Goal: Learn about a topic: Learn about a topic

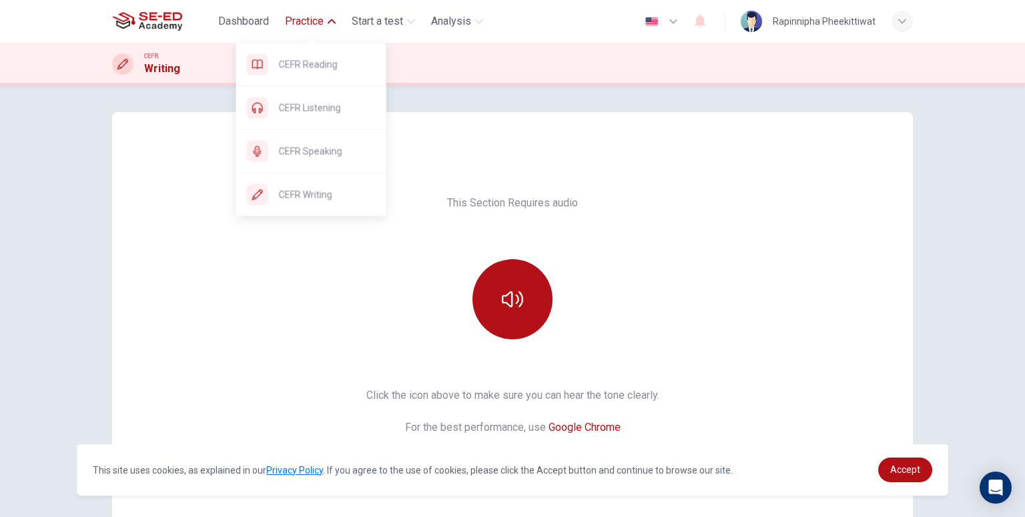
drag, startPoint x: 331, startPoint y: 113, endPoint x: 557, endPoint y: 77, distance: 228.4
click at [331, 113] on span "CEFR Listening" at bounding box center [327, 107] width 97 height 16
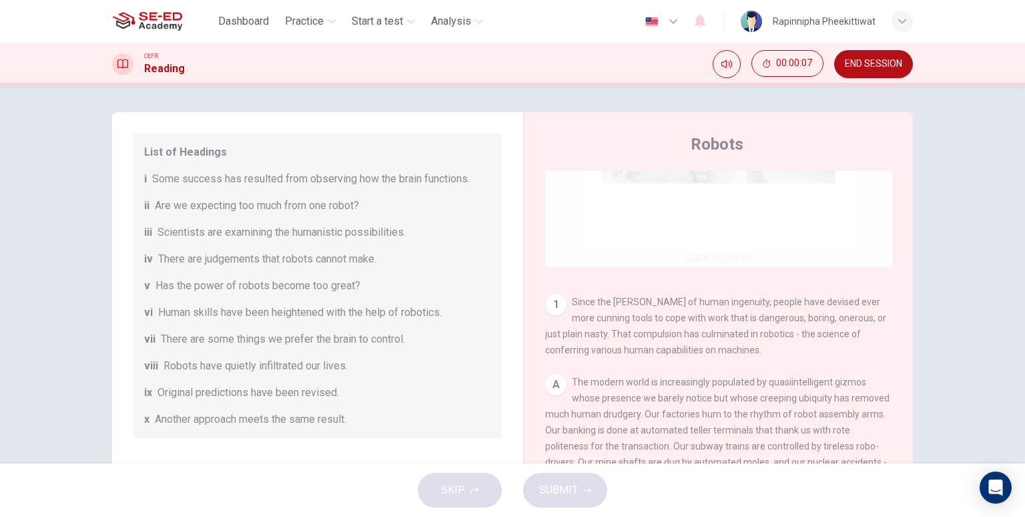
scroll to position [200, 0]
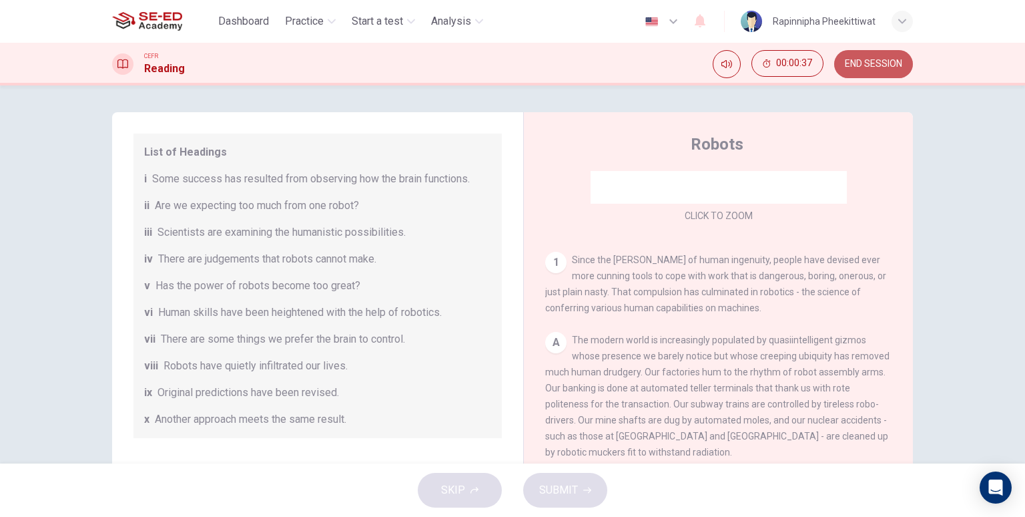
click at [891, 57] on button "END SESSION" at bounding box center [873, 64] width 79 height 28
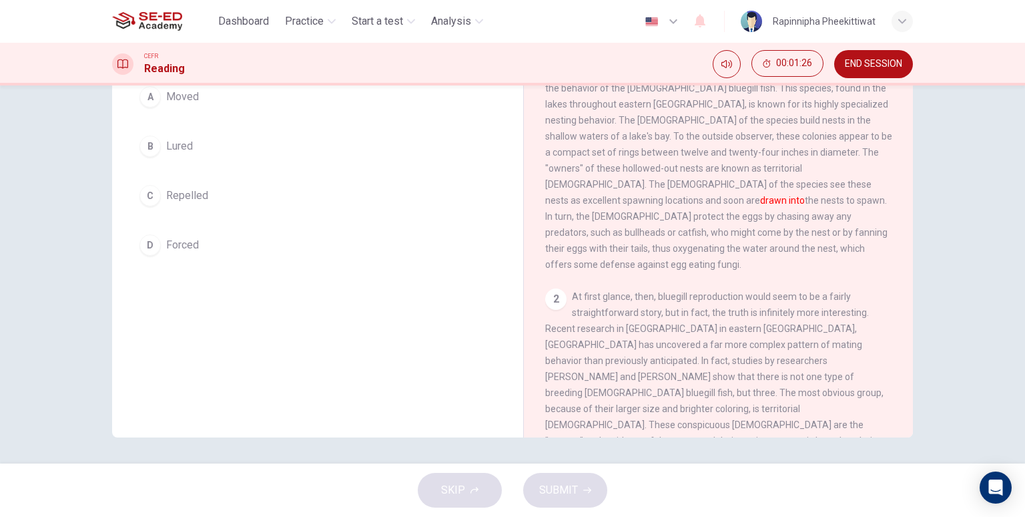
scroll to position [140, 0]
click at [873, 71] on button "END SESSION" at bounding box center [873, 64] width 79 height 28
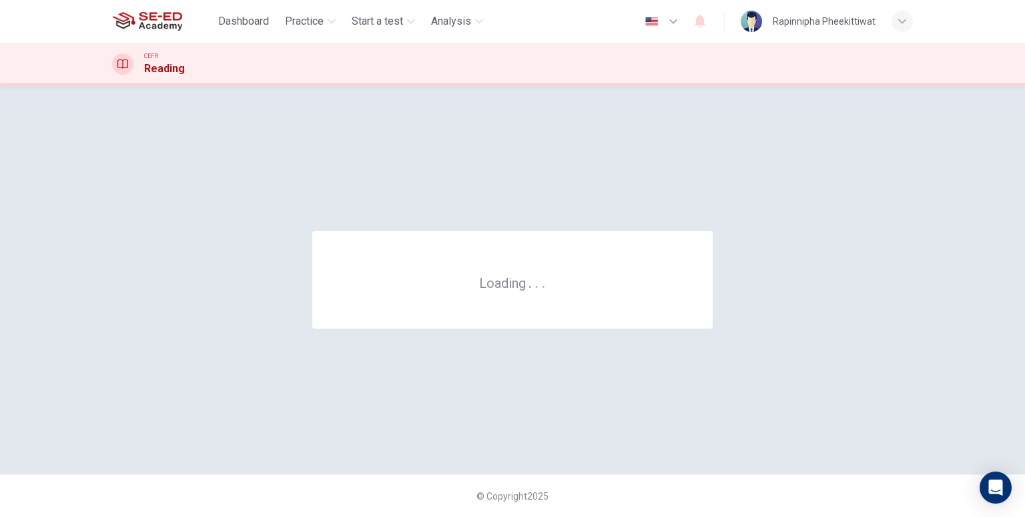
scroll to position [0, 0]
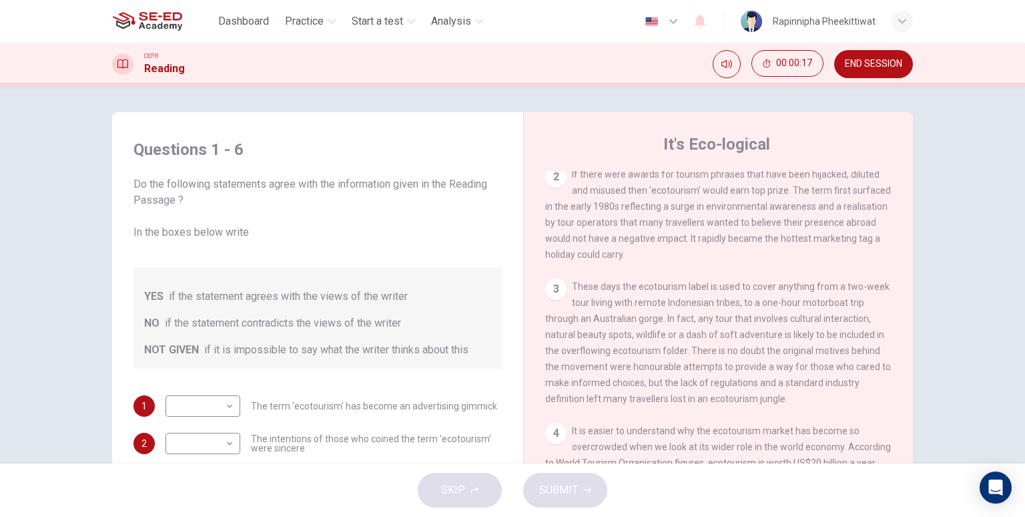
scroll to position [334, 0]
